Goal: Information Seeking & Learning: Learn about a topic

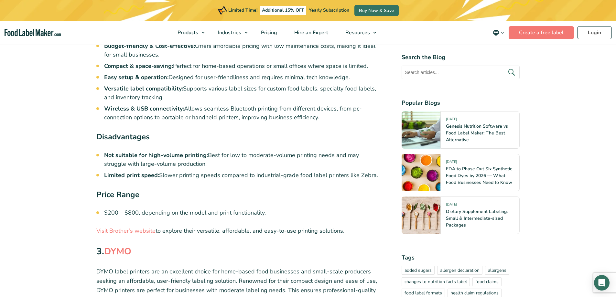
scroll to position [1553, 0]
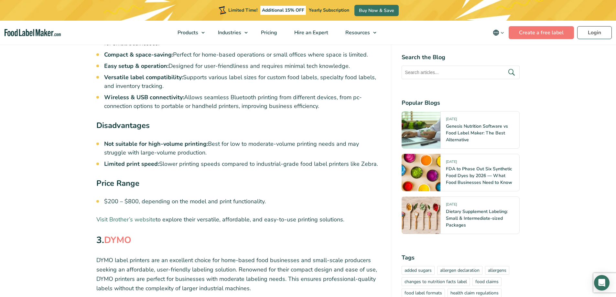
click at [141, 219] on link "Visit Brother’s website" at bounding box center [125, 220] width 59 height 8
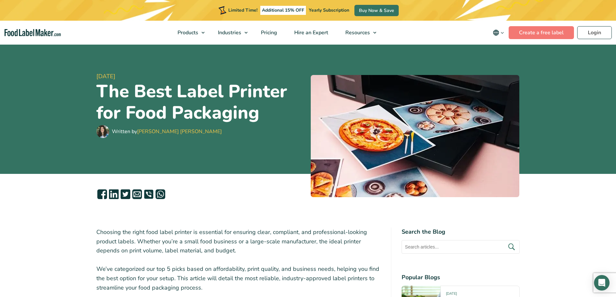
scroll to position [0, 0]
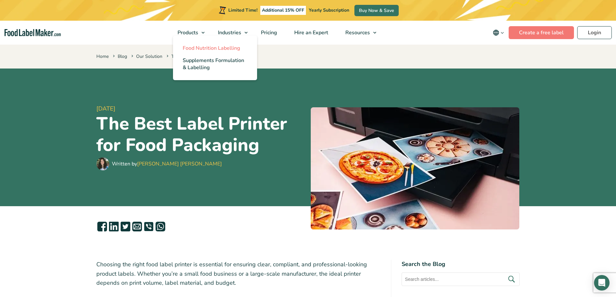
click at [212, 47] on span "Food Nutrition Labelling" at bounding box center [212, 48] width 58 height 7
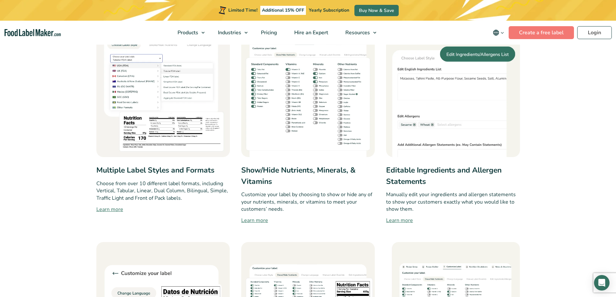
scroll to position [1003, 0]
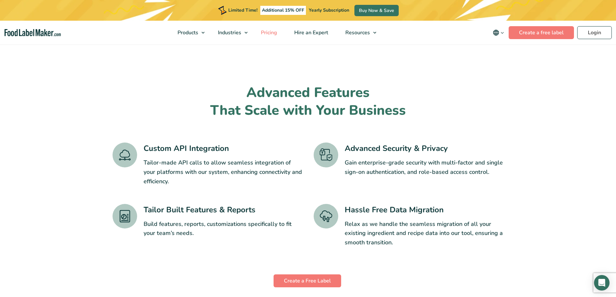
click at [273, 31] on span "Pricing" at bounding box center [268, 32] width 19 height 7
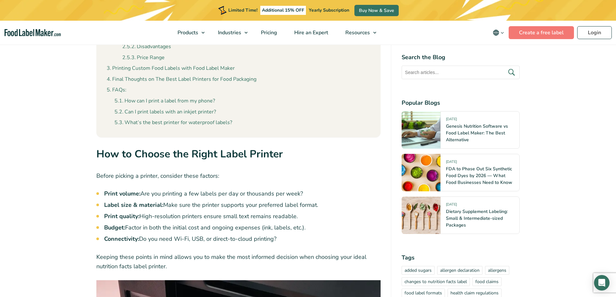
scroll to position [582, 0]
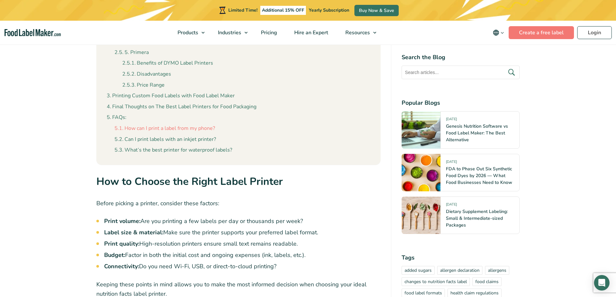
click at [165, 131] on link "How can I print a label from my phone?" at bounding box center [165, 129] width 101 height 8
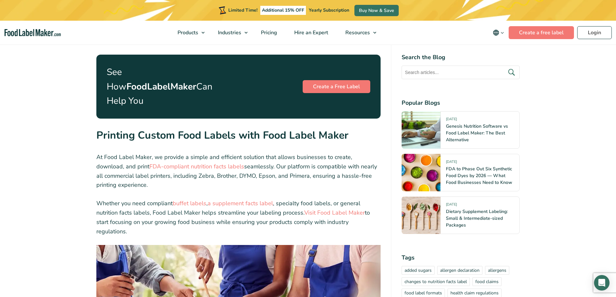
scroll to position [2562, 0]
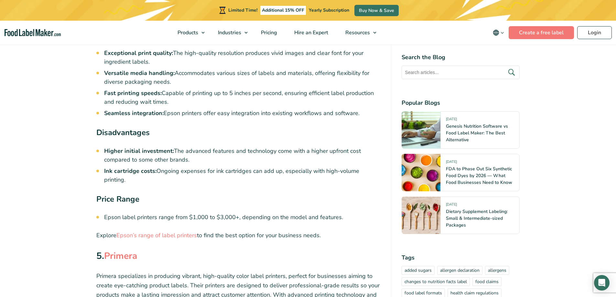
scroll to position [2170, 0]
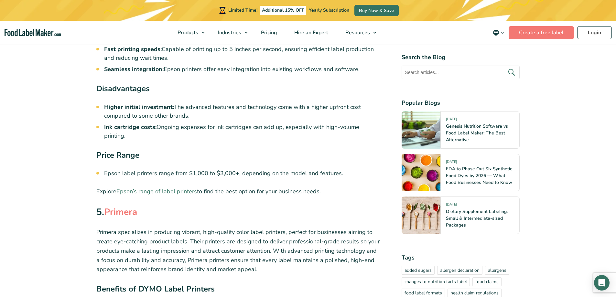
click at [175, 188] on link "Epson’s range of label printers" at bounding box center [156, 192] width 81 height 8
